Goal: Navigation & Orientation: Find specific page/section

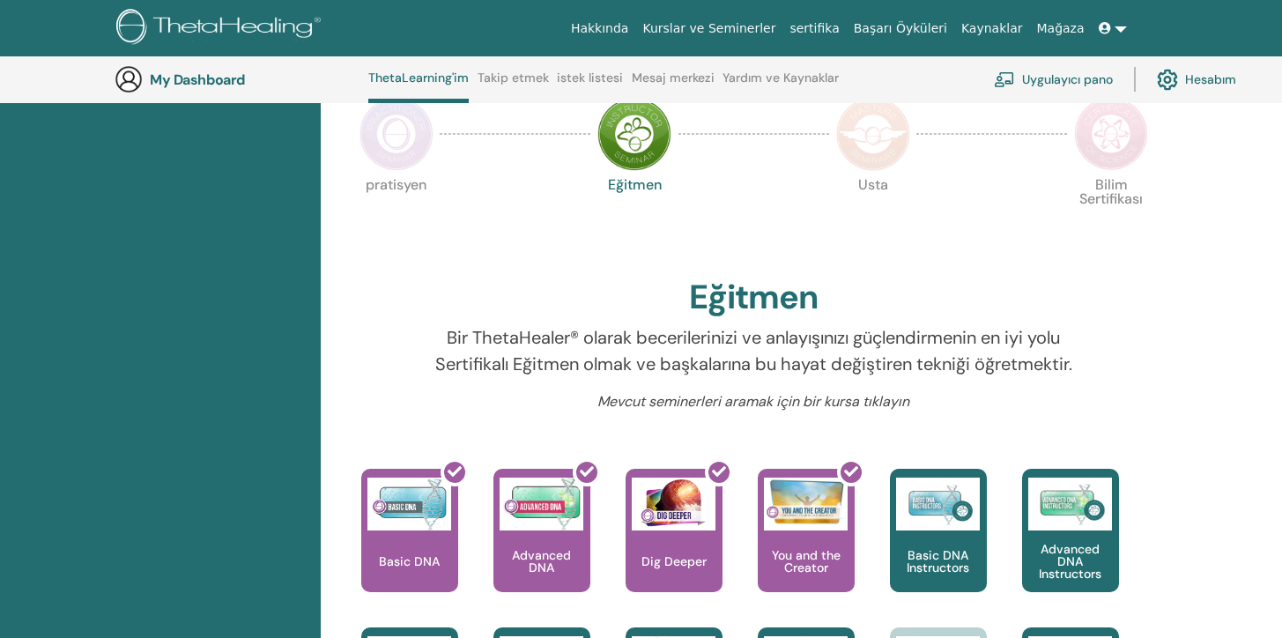
scroll to position [288, 0]
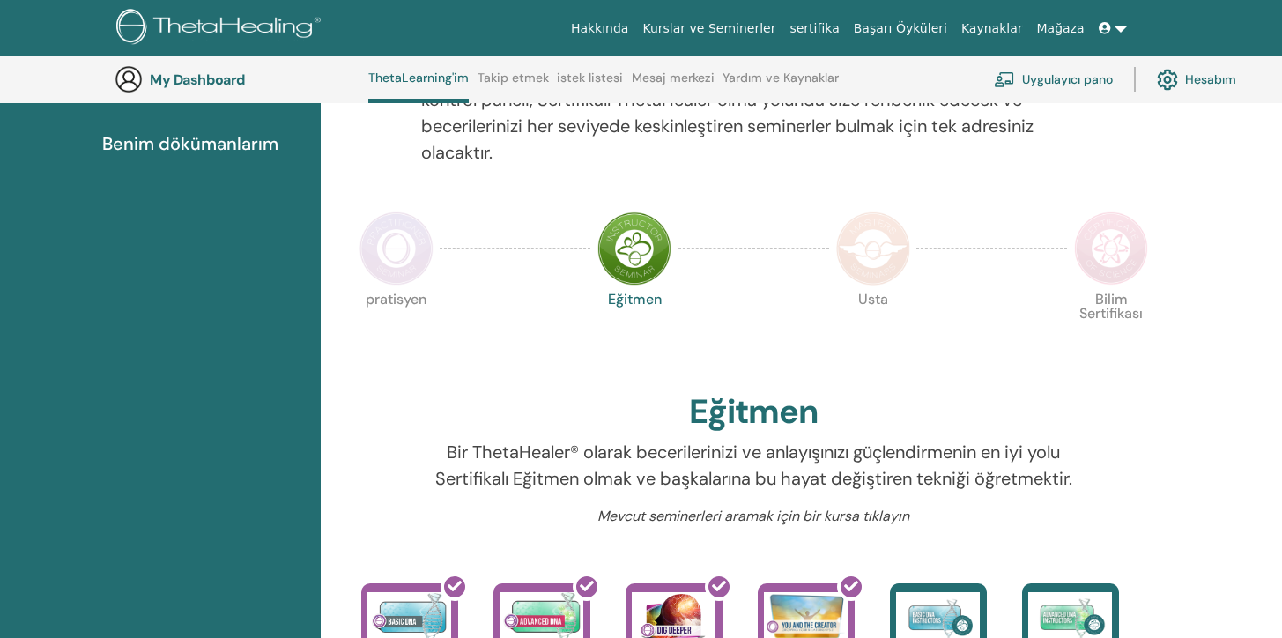
click at [402, 249] on img at bounding box center [397, 249] width 74 height 74
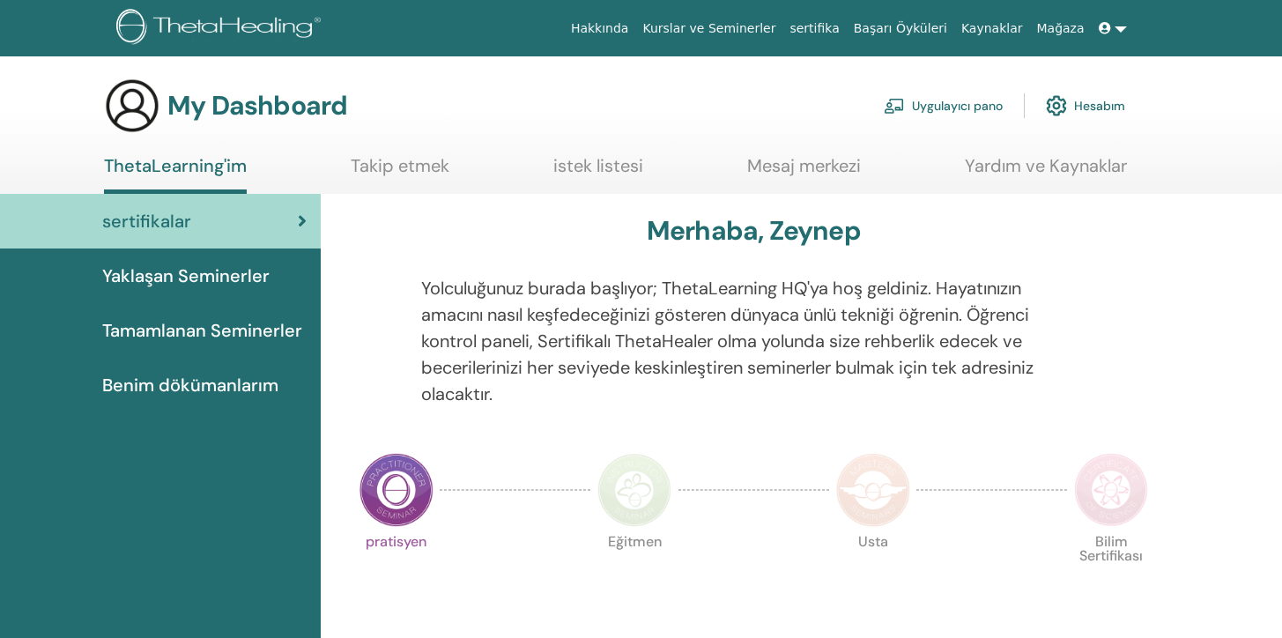
click at [233, 265] on span "Yaklaşan Seminerler" at bounding box center [185, 276] width 167 height 26
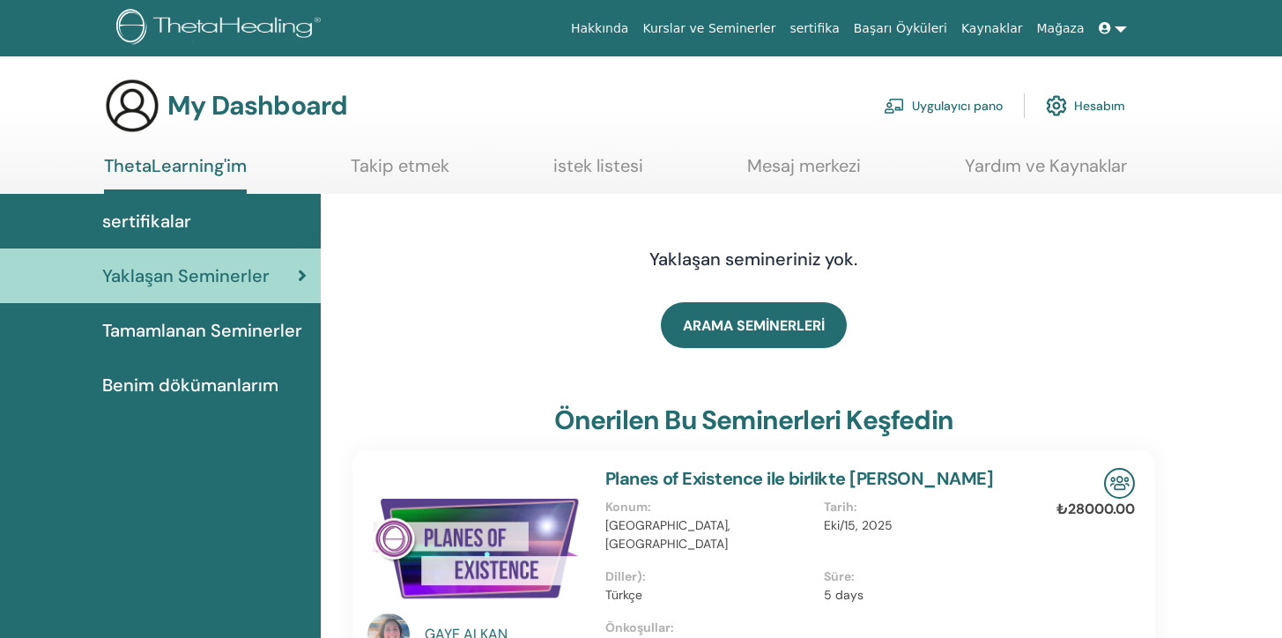
click at [425, 165] on link "Takip etmek" at bounding box center [400, 172] width 99 height 34
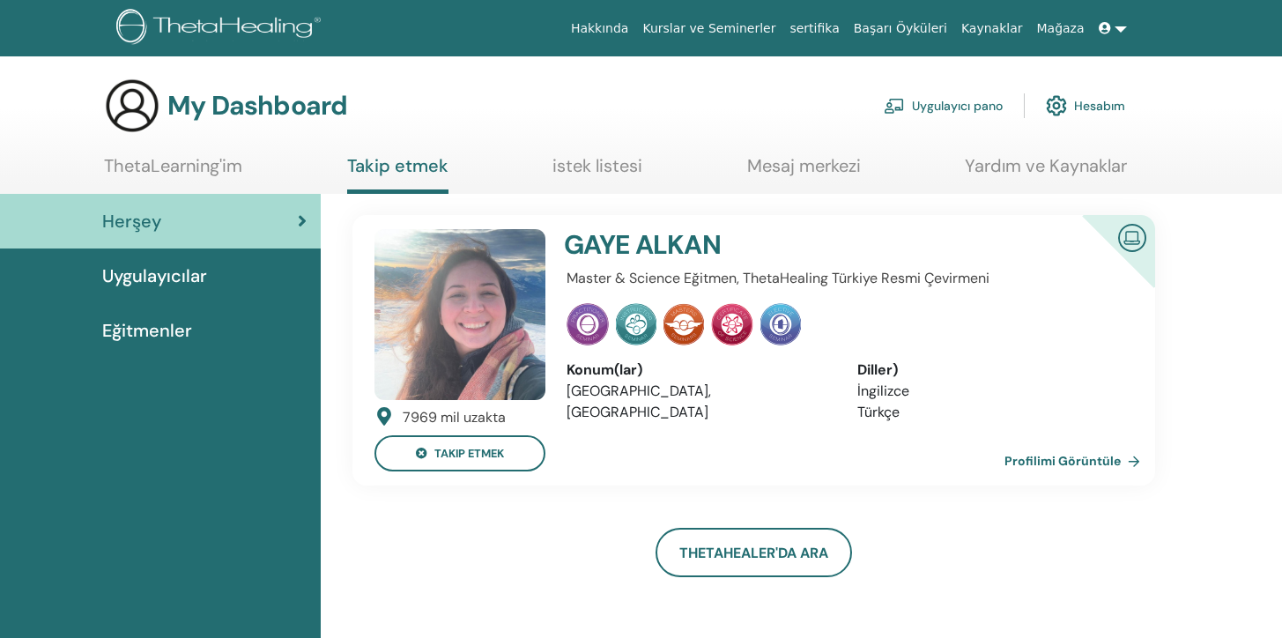
click at [1088, 458] on link "Profilimi Görüntüle" at bounding box center [1076, 460] width 143 height 35
